Goal: Task Accomplishment & Management: Use online tool/utility

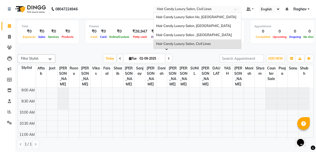
click at [207, 7] on input "text" at bounding box center [192, 9] width 73 height 5
click at [207, 24] on span "Hair Candy Luxury Salon, [GEOGRAPHIC_DATA]" at bounding box center [193, 26] width 75 height 4
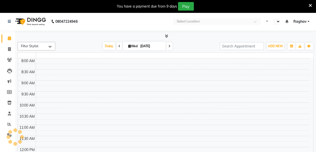
select select "en"
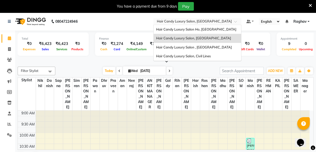
click at [169, 21] on input "text" at bounding box center [192, 21] width 73 height 5
click at [181, 28] on span "Hair Candy Luxury Salon Ho, [GEOGRAPHIC_DATA]" at bounding box center [196, 29] width 80 height 4
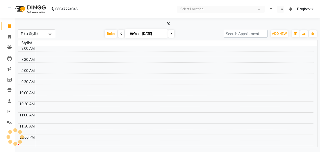
select select "en"
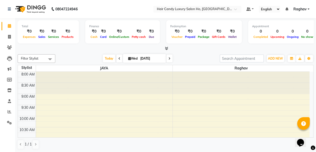
click at [167, 50] on icon at bounding box center [166, 48] width 3 height 4
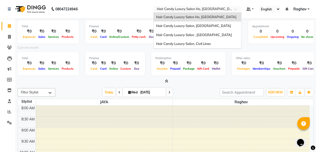
click at [217, 8] on input "text" at bounding box center [192, 9] width 73 height 5
click at [203, 18] on span "Hair Candy Luxury Salon Ho, [GEOGRAPHIC_DATA]" at bounding box center [196, 17] width 80 height 4
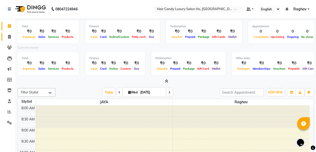
click at [4, 39] on link "Invoice" at bounding box center [8, 37] width 12 height 8
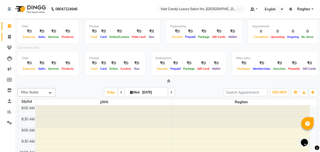
select select "service"
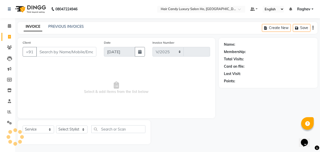
select select "6678"
type input "0001"
click at [81, 26] on link "PREVIOUS INVOICES" at bounding box center [65, 26] width 35 height 5
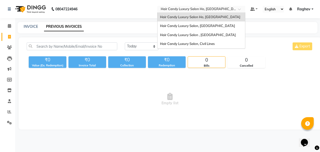
click at [215, 9] on input "text" at bounding box center [196, 9] width 73 height 5
click at [202, 42] on span "Hair Candy Luxury Salon, Civil Lines" at bounding box center [187, 44] width 55 height 4
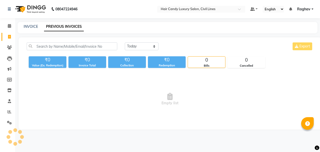
select select "en"
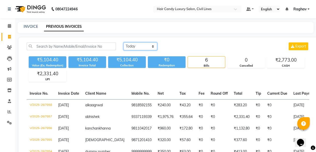
click at [140, 47] on select "[DATE] [DATE] Custom Range" at bounding box center [141, 46] width 34 height 8
click at [9, 25] on icon at bounding box center [9, 26] width 3 height 4
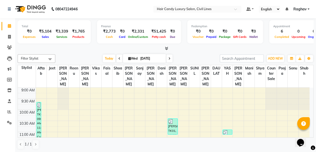
click at [166, 47] on icon at bounding box center [166, 48] width 3 height 4
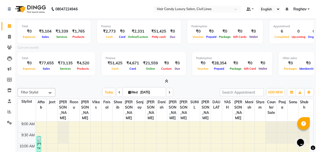
click at [129, 90] on icon at bounding box center [129, 91] width 3 height 3
select select "9"
select select "2025"
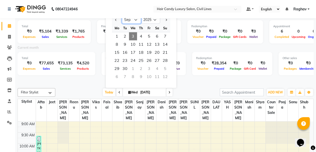
click at [129, 21] on select "Jan Feb Mar Apr May Jun Jul Aug Sep Oct Nov Dec" at bounding box center [131, 20] width 19 height 8
select select "8"
click at [122, 16] on select "Jan Feb Mar Apr May Jun Jul Aug Sep Oct Nov Dec" at bounding box center [131, 20] width 19 height 8
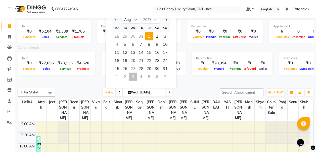
click at [150, 36] on span "1" at bounding box center [149, 36] width 8 height 8
type input "[DATE]"
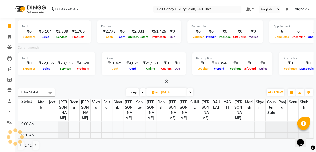
scroll to position [66, 0]
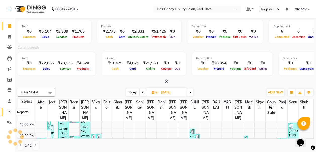
click at [9, 110] on icon at bounding box center [10, 111] width 4 height 4
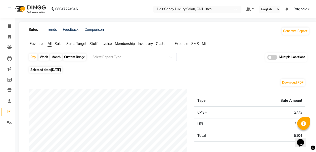
click at [58, 42] on span "Sales" at bounding box center [59, 43] width 9 height 5
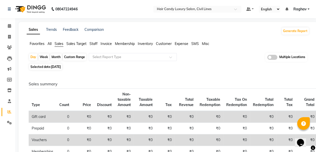
click at [57, 57] on div "Month" at bounding box center [56, 56] width 12 height 7
select select "9"
select select "2025"
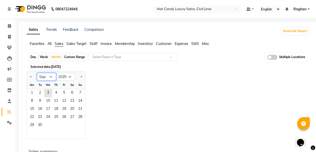
click at [51, 78] on select "Jan Feb Mar Apr May Jun Jul Aug Sep Oct Nov Dec" at bounding box center [46, 77] width 19 height 8
select select "8"
click at [37, 73] on select "Jan Feb Mar Apr May Jun Jul Aug Sep Oct Nov Dec" at bounding box center [46, 77] width 19 height 8
click at [63, 94] on span "1" at bounding box center [64, 93] width 8 height 8
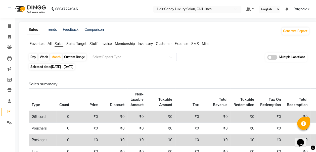
click at [307, 84] on div "Sales summary Type Count Price Discount Non-taxable Amount Taxable Amount Tax T…" at bounding box center [167, 150] width 284 height 138
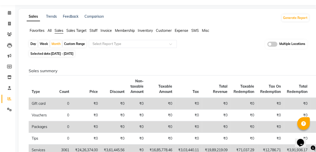
scroll to position [3, 0]
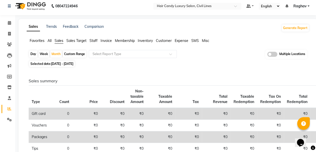
drag, startPoint x: 240, startPoint y: 73, endPoint x: 193, endPoint y: 72, distance: 46.8
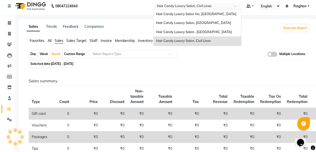
click at [223, 3] on div "Select Location × Hair Candy Luxury Salon, Civil Lines" at bounding box center [198, 6] width 88 height 7
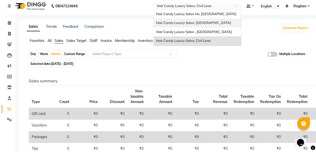
click at [209, 25] on div "Hair Candy Luxury Salon, [GEOGRAPHIC_DATA]" at bounding box center [198, 22] width 88 height 9
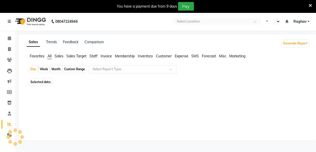
select select "en"
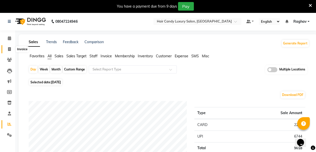
click at [9, 51] on icon at bounding box center [9, 49] width 3 height 4
select select "service"
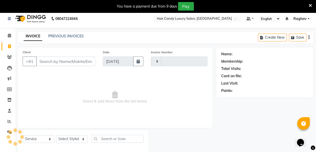
scroll to position [12, 0]
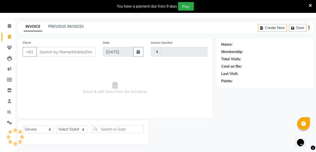
type input "6253"
select select "6645"
click at [12, 27] on span at bounding box center [9, 26] width 9 height 6
